Goal: Navigation & Orientation: Find specific page/section

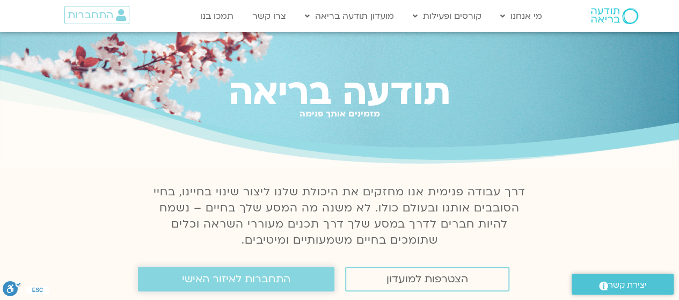
click at [290, 273] on link "התחברות לאיזור האישי" at bounding box center [236, 279] width 197 height 25
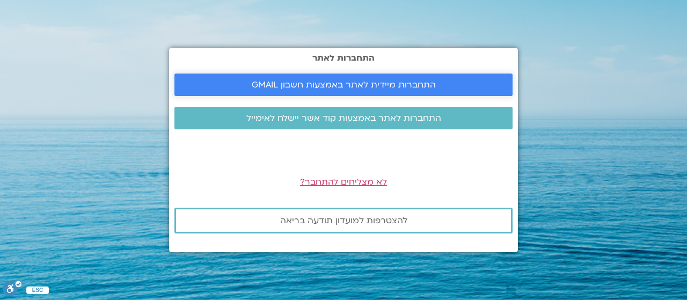
click at [380, 85] on span "התחברות מיידית לאתר באמצעות חשבון GMAIL" at bounding box center [344, 85] width 184 height 10
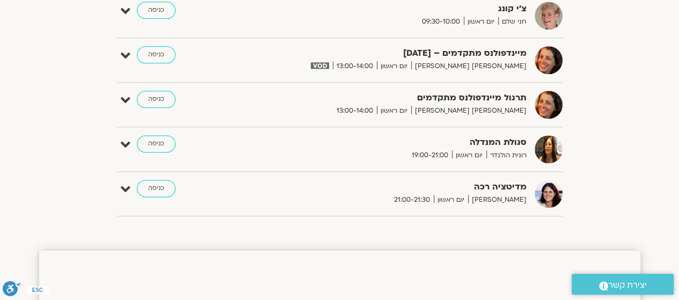
scroll to position [698, 0]
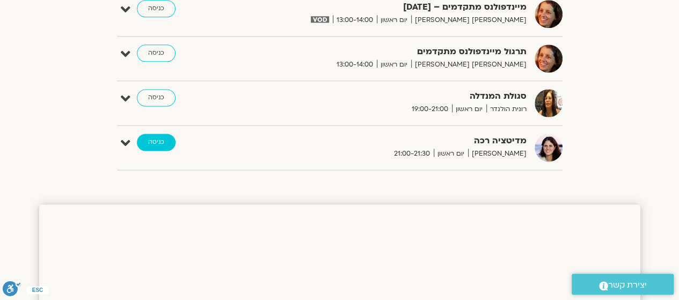
click at [158, 142] on link "כניסה" at bounding box center [156, 142] width 39 height 17
